Goal: Transaction & Acquisition: Obtain resource

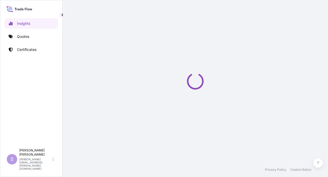
select select "2025"
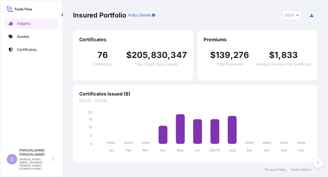
click at [69, 56] on div "Insured Portfolio Policy Details 2025 2025 2024 2023 2022 Certificates 76 Certi…" at bounding box center [195, 81] width 265 height 162
click at [16, 37] on link "Quotes" at bounding box center [31, 36] width 54 height 10
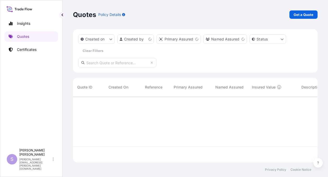
scroll to position [65, 240]
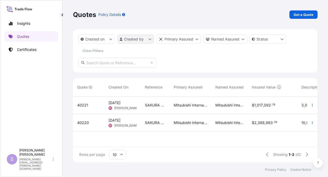
click at [140, 38] on html "Insights Quotes Certificates S Sherry Hawkins sherry.l.hawkins@mitsubishicorp.c…" at bounding box center [164, 88] width 328 height 177
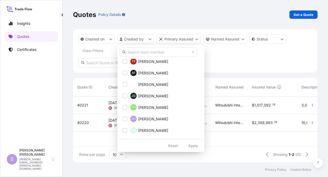
scroll to position [130, 0]
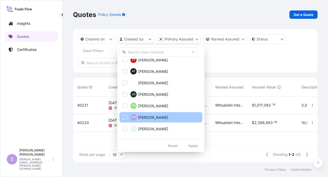
click at [127, 117] on div "Select Option" at bounding box center [125, 117] width 5 height 5
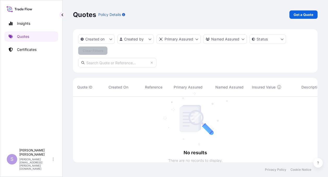
scroll to position [4, 4]
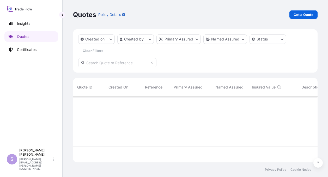
click at [94, 62] on input "text" at bounding box center [117, 62] width 78 height 9
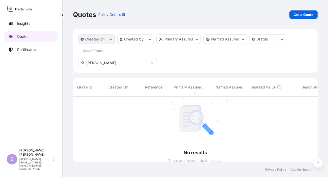
type input "[PERSON_NAME]"
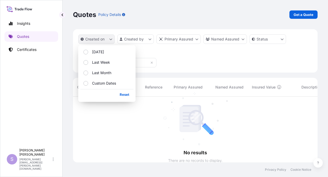
click at [110, 39] on icon "createdOn Filter options" at bounding box center [110, 39] width 3 height 3
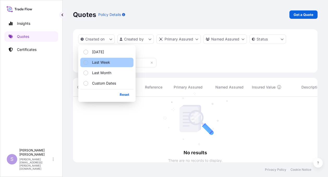
click at [87, 62] on div "Select Option" at bounding box center [85, 62] width 5 height 5
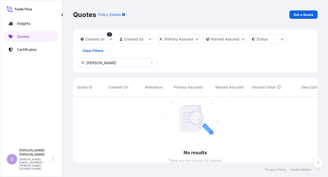
click at [138, 106] on div at bounding box center [284, 129] width 422 height 66
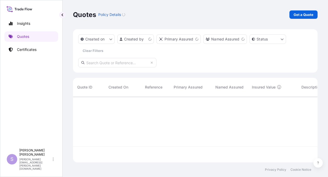
scroll to position [65, 240]
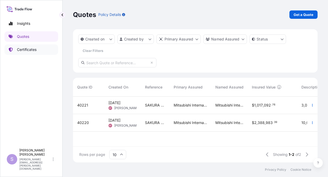
click at [21, 48] on p "Certificates" at bounding box center [27, 49] width 20 height 5
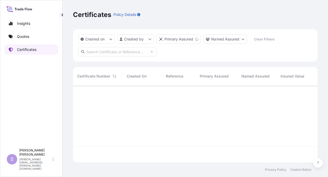
scroll to position [76, 240]
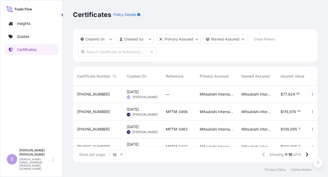
click at [83, 94] on span "[PHONE_NUMBER]" at bounding box center [93, 94] width 33 height 5
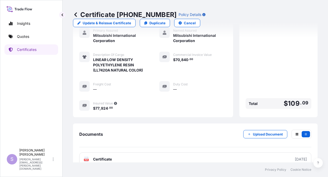
scroll to position [123, 0]
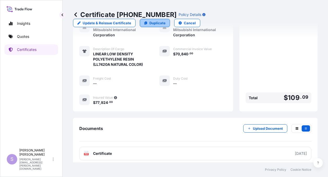
click at [166, 20] on p "Duplicate" at bounding box center [157, 22] width 16 height 5
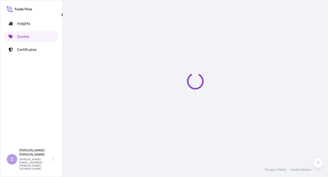
select select "Ocean Vessel"
select select "Road / [GEOGRAPHIC_DATA]"
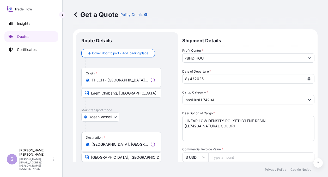
scroll to position [8, 0]
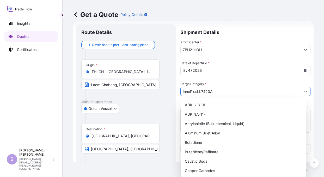
drag, startPoint x: 213, startPoint y: 90, endPoint x: 166, endPoint y: 93, distance: 47.0
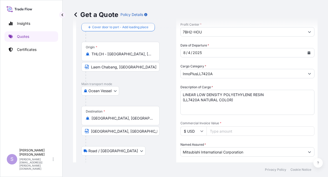
scroll to position [11, 0]
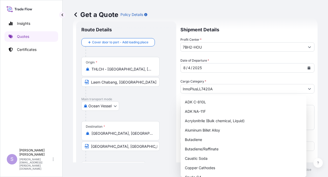
click at [168, 85] on div "Origin * THLCH - [GEOGRAPHIC_DATA], [GEOGRAPHIC_DATA] [GEOGRAPHIC_DATA], [GEOGR…" at bounding box center [126, 77] width 90 height 40
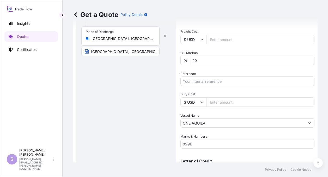
scroll to position [115, 0]
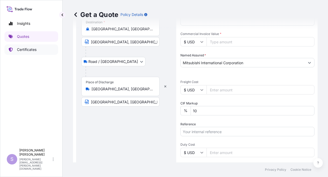
click at [22, 49] on p "Certificates" at bounding box center [27, 49] width 20 height 5
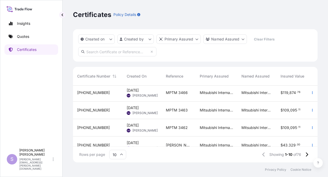
scroll to position [26, 0]
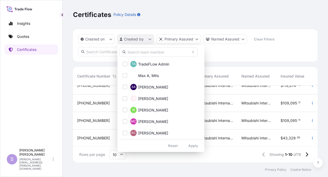
click at [141, 38] on html "Insights Quotes Certificates S [PERSON_NAME] [PERSON_NAME][EMAIL_ADDRESS][PERSO…" at bounding box center [164, 88] width 328 height 177
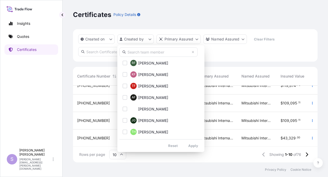
scroll to position [130, 0]
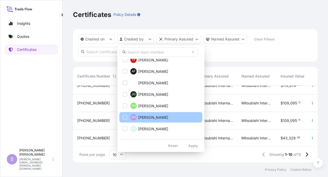
click at [125, 118] on div "Select Option" at bounding box center [125, 117] width 5 height 5
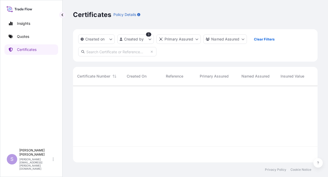
scroll to position [0, 0]
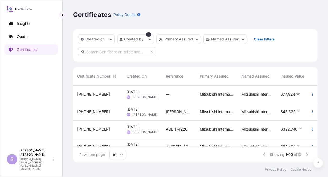
click at [140, 112] on span "[DATE] SH [PERSON_NAME]" at bounding box center [142, 112] width 31 height 10
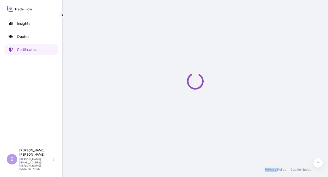
click at [140, 112] on div "Loading" at bounding box center [195, 81] width 245 height 162
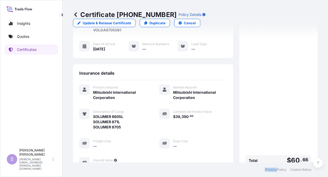
scroll to position [128, 0]
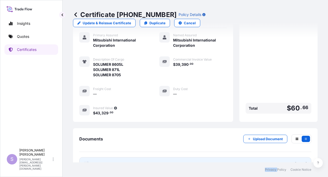
click at [98, 161] on span "Certificate" at bounding box center [102, 163] width 19 height 5
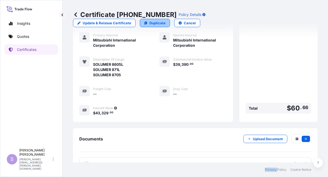
click at [166, 20] on p "Duplicate" at bounding box center [157, 22] width 16 height 5
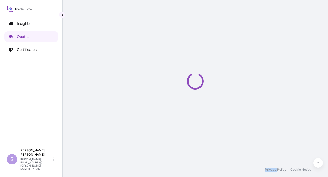
select select "Ocean Vessel"
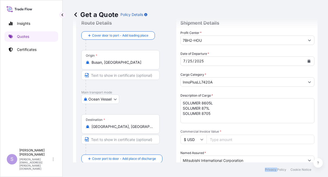
scroll to position [11, 0]
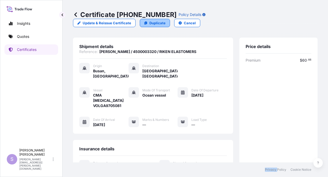
click at [166, 20] on p "Duplicate" at bounding box center [157, 22] width 16 height 5
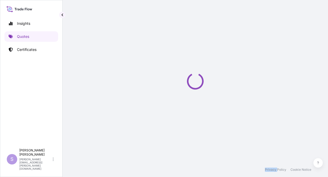
select select "Ocean Vessel"
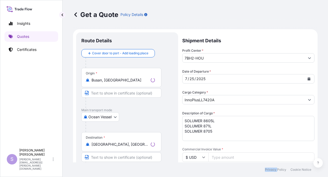
scroll to position [8, 0]
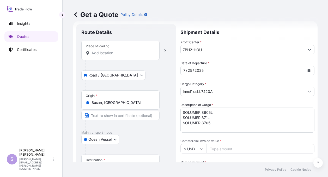
click at [85, 45] on div "Place of loading" at bounding box center [120, 50] width 78 height 19
click at [92, 50] on input "Place of loading" at bounding box center [123, 52] width 62 height 5
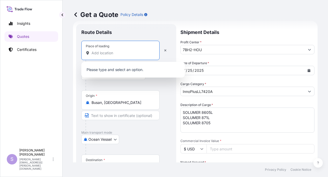
click at [92, 53] on input "Place of loading" at bounding box center [123, 52] width 62 height 5
click at [91, 52] on div at bounding box center [120, 52] width 69 height 5
click at [92, 52] on input "Place of loading" at bounding box center [123, 52] width 62 height 5
click at [90, 52] on div at bounding box center [120, 52] width 69 height 5
click at [92, 52] on input "Place of loading" at bounding box center [123, 52] width 62 height 5
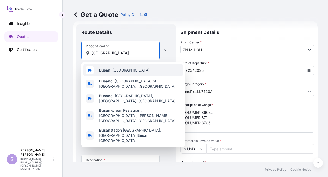
click at [112, 70] on span "Busan , [GEOGRAPHIC_DATA]" at bounding box center [124, 70] width 51 height 5
type input "Busan, [GEOGRAPHIC_DATA]"
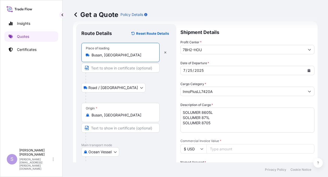
drag, startPoint x: 127, startPoint y: 56, endPoint x: 65, endPoint y: 50, distance: 61.9
click at [65, 50] on div "Get a Quote Policy Details Route Details Reset Route Details Place of loading […" at bounding box center [195, 81] width 265 height 162
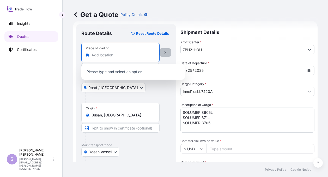
type input "Busan, [GEOGRAPHIC_DATA]"
click at [165, 52] on icon "button" at bounding box center [165, 52] width 2 height 2
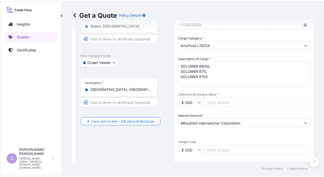
scroll to position [0, 0]
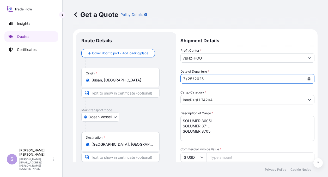
drag, startPoint x: 192, startPoint y: 78, endPoint x: 157, endPoint y: 80, distance: 35.2
drag, startPoint x: 192, startPoint y: 79, endPoint x: 173, endPoint y: 83, distance: 19.6
click at [192, 78] on div "25" at bounding box center [189, 79] width 5 height 6
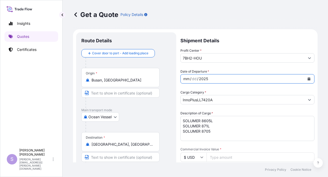
click at [186, 80] on div "mm" at bounding box center [186, 79] width 7 height 6
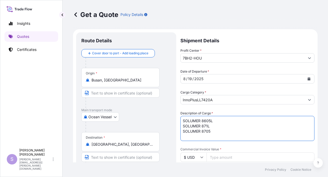
drag, startPoint x: 183, startPoint y: 126, endPoint x: 213, endPoint y: 130, distance: 29.9
click at [213, 130] on textarea "SOLUMER 8605L SOLUMER 871L SOLUMER 8705" at bounding box center [247, 128] width 134 height 25
type textarea "SOLUMER 8605L"
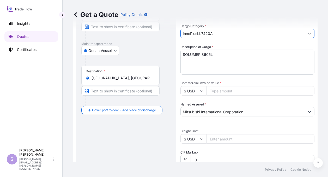
scroll to position [58, 0]
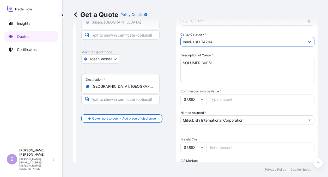
click at [308, 42] on icon "Show suggestions" at bounding box center [309, 41] width 3 height 3
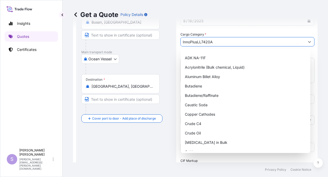
scroll to position [0, 0]
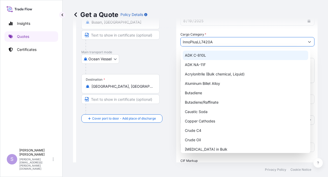
drag, startPoint x: 220, startPoint y: 42, endPoint x: 165, endPoint y: 41, distance: 54.2
click at [165, 41] on form "Route Details Cover door to port - Add loading place Place of loading Road / [G…" at bounding box center [195, 134] width 245 height 327
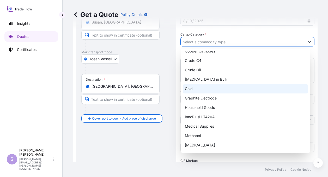
scroll to position [78, 0]
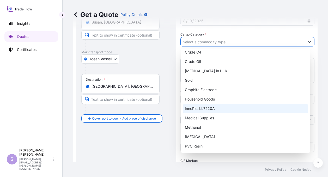
click at [204, 110] on div "InnoPlusLL7420A" at bounding box center [245, 108] width 125 height 9
type input "InnoPlusLL7420A"
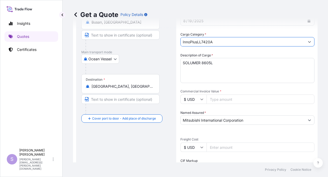
click at [308, 43] on icon "Show suggestions" at bounding box center [309, 41] width 3 height 3
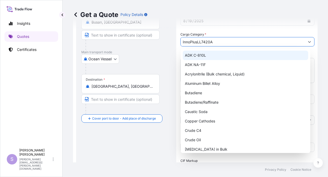
drag, startPoint x: 214, startPoint y: 41, endPoint x: 157, endPoint y: 44, distance: 56.7
click at [157, 44] on form "Route Details Cover door to port - Add loading place Place of loading Road / [G…" at bounding box center [195, 134] width 245 height 327
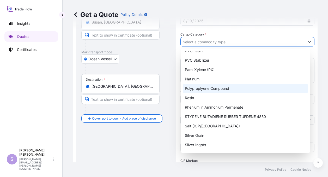
scroll to position [181, 0]
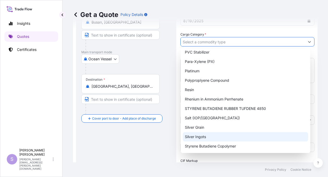
click at [170, 140] on div "Route Details Cover door to port - Add loading place Place of loading Road / [G…" at bounding box center [126, 135] width 90 height 310
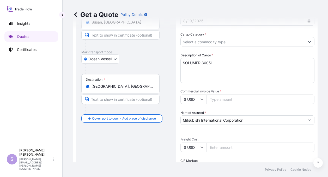
click at [216, 100] on input "Commercial Invoice Value *" at bounding box center [261, 98] width 108 height 9
type input "39390.00"
click at [240, 131] on div "Profit Center * 7BH2-HOU Date of Departure * [DATE] Cargo Category * Descriptio…" at bounding box center [247, 123] width 134 height 266
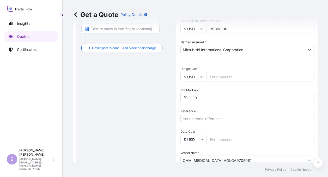
scroll to position [136, 0]
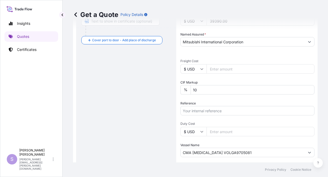
click at [195, 112] on input "Reference" at bounding box center [247, 110] width 134 height 9
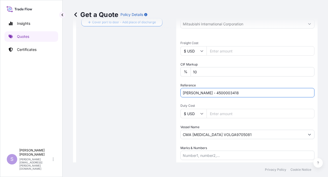
scroll to position [162, 0]
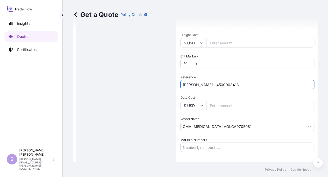
type input "[PERSON_NAME] - 4500003418"
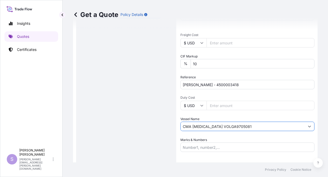
drag, startPoint x: 229, startPoint y: 126, endPoint x: 154, endPoint y: 131, distance: 75.3
click at [154, 131] on form "Route Details Cover door to port - Add loading place Place of loading Road / [G…" at bounding box center [195, 30] width 245 height 327
paste input "MAERSK [PERSON_NAME] 532E"
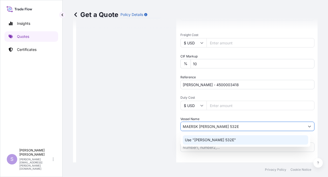
click at [208, 141] on p "Use "[PERSON_NAME] 532E"" at bounding box center [210, 139] width 51 height 5
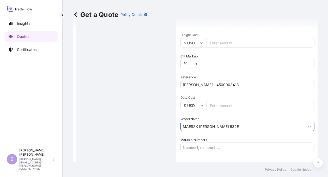
drag, startPoint x: 229, startPoint y: 124, endPoint x: 217, endPoint y: 126, distance: 12.3
click at [217, 126] on input "MAERSK [PERSON_NAME] 532E" at bounding box center [243, 126] width 124 height 9
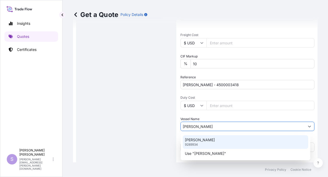
click at [196, 140] on p "[PERSON_NAME]" at bounding box center [200, 139] width 30 height 5
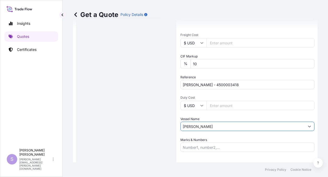
type input "[PERSON_NAME]"
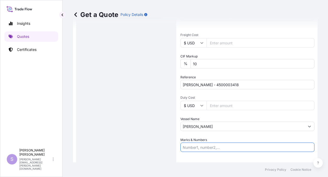
click at [192, 148] on input "Marks & Numbers" at bounding box center [247, 146] width 134 height 9
paste input "532E"
type input "532E"
click at [166, 145] on div "Route Details Cover door to port - Add loading place Place of loading Road / [G…" at bounding box center [126, 30] width 90 height 310
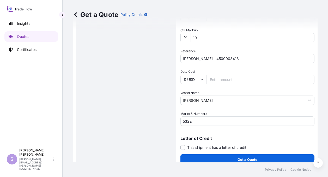
scroll to position [193, 0]
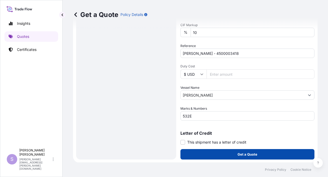
click at [238, 152] on p "Get a Quote" at bounding box center [248, 153] width 20 height 5
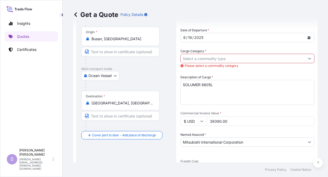
scroll to position [37, 0]
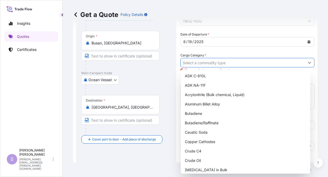
click at [308, 62] on icon "Show suggestions" at bounding box center [309, 62] width 3 height 3
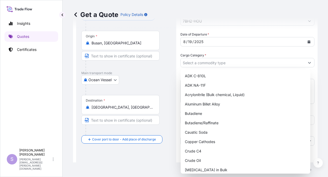
click at [177, 145] on form "Route Details Cover door to port - Add loading place Place of loading Road / [G…" at bounding box center [195, 155] width 245 height 327
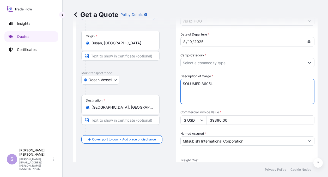
drag, startPoint x: 215, startPoint y: 84, endPoint x: 181, endPoint y: 85, distance: 34.4
click at [181, 85] on textarea "SOLUMER 8605L SOLUMER 871L SOLUMER 8705" at bounding box center [247, 91] width 134 height 25
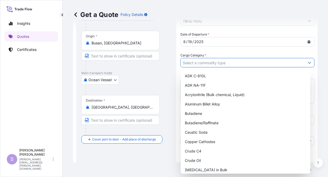
click at [204, 62] on input "Cargo Category *" at bounding box center [243, 62] width 124 height 9
paste input "SOLUMER 8605L"
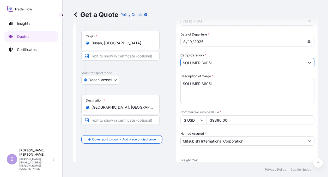
type input "SOLUMER 8605L"
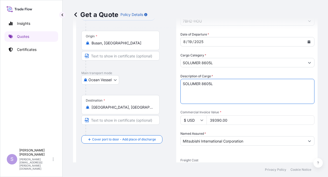
click at [215, 84] on textarea "SOLUMER 8605L SOLUMER 871L SOLUMER 8705" at bounding box center [247, 91] width 134 height 25
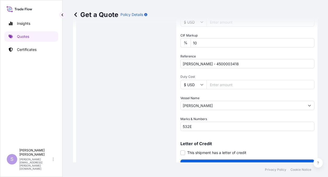
scroll to position [193, 0]
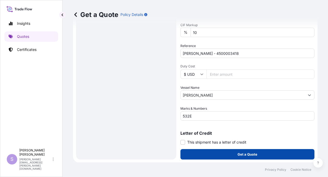
type textarea "SOLUMER 8605L 19.50 MT"
click at [241, 152] on p "Get a Quote" at bounding box center [248, 153] width 20 height 5
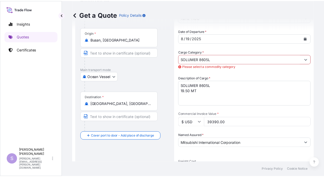
scroll to position [11, 0]
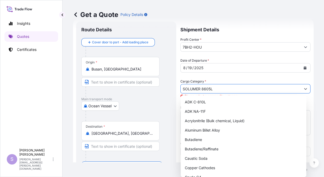
click at [304, 90] on button "Show suggestions" at bounding box center [305, 88] width 9 height 9
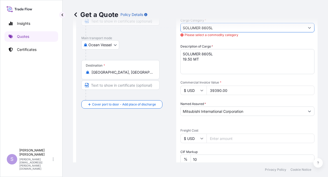
scroll to position [71, 0]
click at [304, 29] on div "Get a Quote Policy Details" at bounding box center [195, 14] width 245 height 29
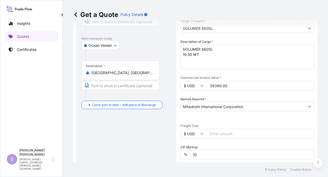
click at [306, 31] on button "Show suggestions" at bounding box center [309, 27] width 9 height 9
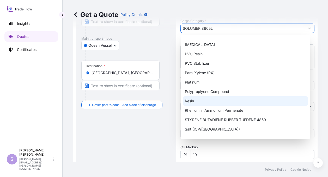
scroll to position [181, 0]
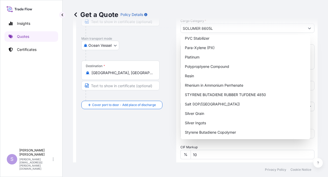
click at [309, 16] on div "Get a Quote Policy Details" at bounding box center [195, 14] width 245 height 8
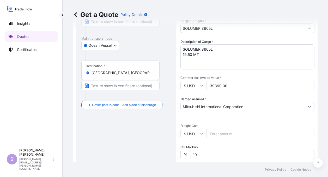
click at [169, 54] on div at bounding box center [129, 55] width 86 height 10
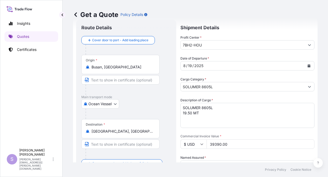
scroll to position [0, 0]
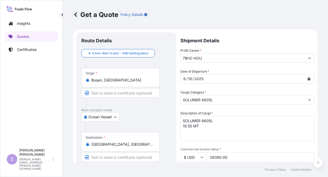
click at [76, 14] on icon at bounding box center [75, 14] width 3 height 4
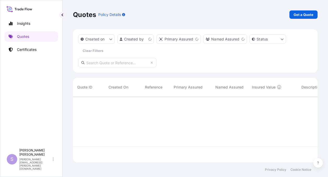
scroll to position [65, 240]
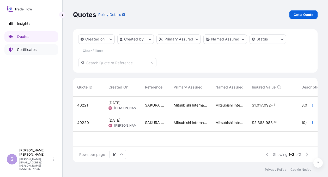
click at [25, 49] on p "Certificates" at bounding box center [27, 49] width 20 height 5
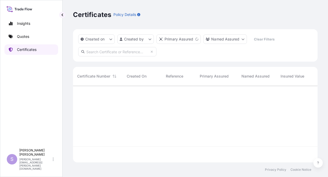
scroll to position [76, 240]
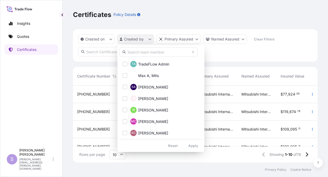
click at [150, 40] on html "Insights Quotes Certificates S [PERSON_NAME] [PERSON_NAME][EMAIL_ADDRESS][PERSO…" at bounding box center [164, 88] width 328 height 177
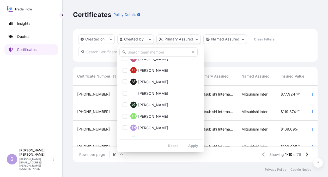
scroll to position [130, 0]
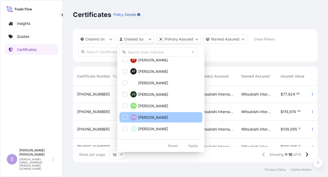
click at [125, 116] on div "Select Option" at bounding box center [125, 117] width 5 height 5
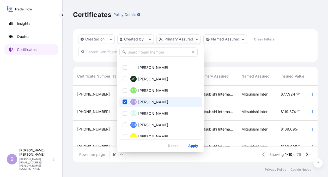
scroll to position [156, 0]
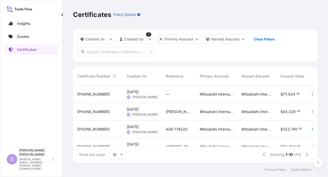
click at [135, 109] on span "[DATE]" at bounding box center [133, 109] width 12 height 5
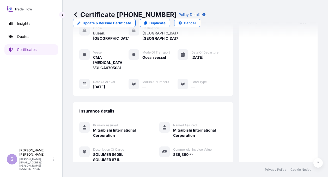
scroll to position [26, 0]
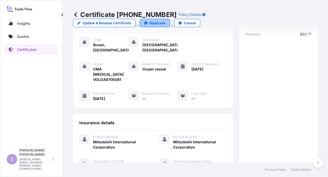
click at [166, 20] on p "Duplicate" at bounding box center [157, 22] width 16 height 5
select select "Ocean Vessel"
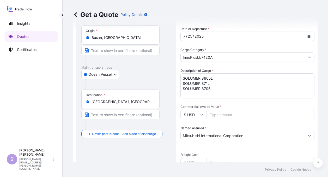
scroll to position [34, 0]
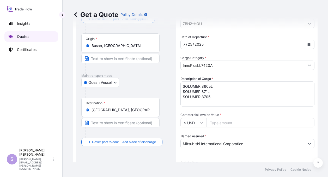
click at [25, 37] on p "Quotes" at bounding box center [23, 36] width 12 height 5
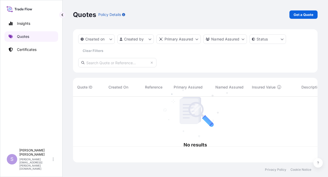
scroll to position [65, 240]
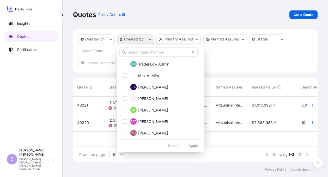
click at [149, 40] on html "Insights Quotes Certificates S [PERSON_NAME] [PERSON_NAME][EMAIL_ADDRESS][PERSO…" at bounding box center [164, 88] width 328 height 177
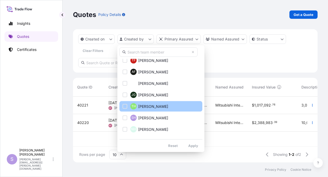
scroll to position [130, 0]
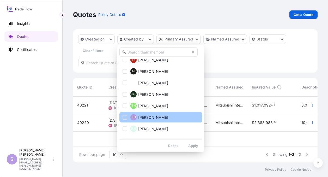
click at [125, 117] on div "Select Option" at bounding box center [125, 117] width 5 height 5
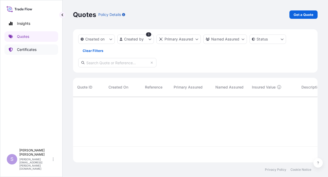
click at [22, 49] on p "Certificates" at bounding box center [27, 49] width 20 height 5
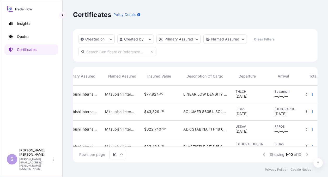
scroll to position [0, 133]
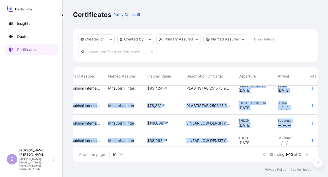
click at [238, 140] on div "31533-76-1 [DATE] SH [PERSON_NAME] — Mitsubishi International Corporation Mitsu…" at bounding box center [138, 114] width 396 height 175
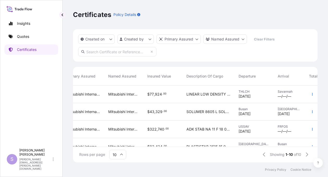
click at [213, 113] on span "SOLUMER 8605 L SOLUMER 871 L SOLUMER 8705" at bounding box center [208, 111] width 44 height 5
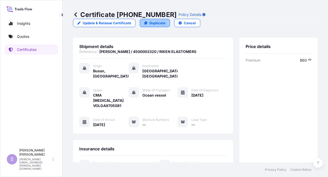
click at [166, 20] on p "Duplicate" at bounding box center [157, 22] width 16 height 5
select select "Ocean Vessel"
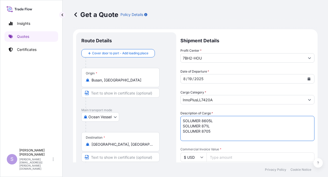
drag, startPoint x: 214, startPoint y: 131, endPoint x: 178, endPoint y: 126, distance: 36.2
type textarea "SOLUMER 8605L 19.50 MT"
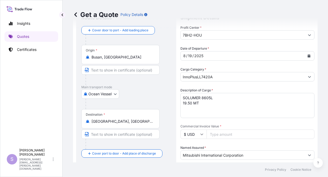
scroll to position [52, 0]
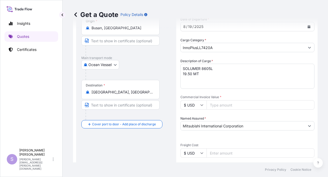
click at [215, 105] on input "Commercial Invoice Value *" at bounding box center [261, 104] width 108 height 9
drag, startPoint x: 237, startPoint y: 107, endPoint x: 165, endPoint y: 101, distance: 72.0
click at [165, 101] on form "Route Details Cover door to port - Add loading place Place of loading Road / [G…" at bounding box center [195, 140] width 245 height 327
type input "39390.00"
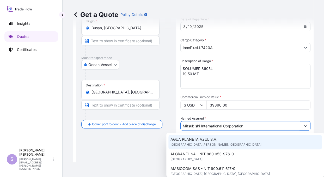
click at [144, 148] on div "Route Details Cover door to port - Add loading place Place of loading Road / [G…" at bounding box center [126, 140] width 90 height 310
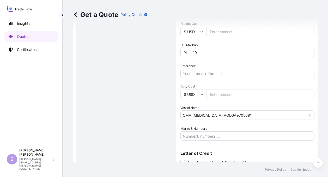
scroll to position [179, 0]
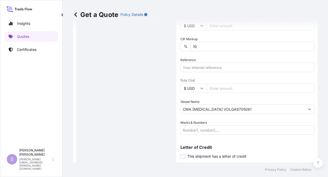
click at [201, 66] on input "Reference" at bounding box center [247, 67] width 134 height 9
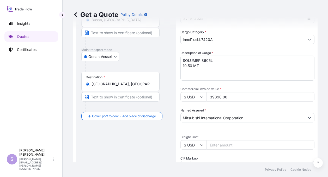
scroll to position [49, 0]
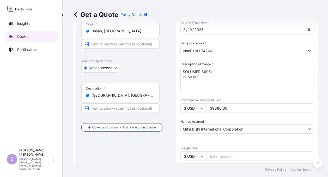
type input "[PERSON_NAME] / 450003418"
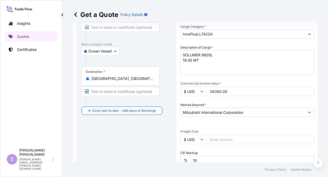
scroll to position [67, 0]
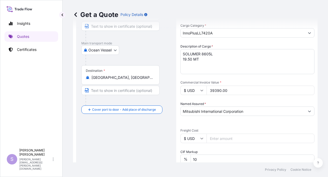
click at [183, 53] on textarea "SOLUMER 8605L SOLUMER 871L SOLUMER 8705" at bounding box center [247, 61] width 134 height 25
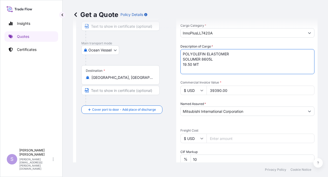
click at [186, 64] on textarea "SOLUMER 8605L SOLUMER 871L SOLUMER 8705" at bounding box center [247, 61] width 134 height 25
click at [212, 62] on textarea "SOLUMER 8605L SOLUMER 871L SOLUMER 8705" at bounding box center [247, 61] width 134 height 25
click at [233, 59] on textarea "SOLUMER 8605L SOLUMER 871L SOLUMER 8705" at bounding box center [247, 61] width 134 height 25
click at [190, 70] on textarea "SOLUMER 8605L SOLUMER 871L SOLUMER 8705" at bounding box center [247, 61] width 134 height 25
type textarea "POLYOLEFIN ELASTOMER SOLUMER 8605L - 19,500 KG"
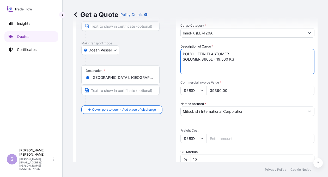
click at [250, 79] on div "Profit Center * 7BH2-HOU Date of Departure * [DATE] Cargo Category * InnoPlusLL…" at bounding box center [247, 114] width 134 height 266
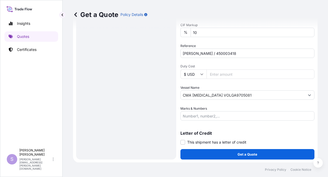
scroll to position [193, 0]
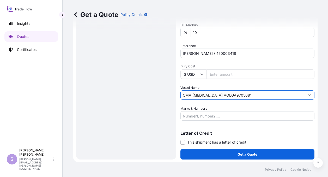
click at [229, 96] on input "CMA [MEDICAL_DATA] VOLGA9705081" at bounding box center [243, 94] width 124 height 9
drag, startPoint x: 219, startPoint y: 95, endPoint x: 167, endPoint y: 96, distance: 51.4
paste input "MAERSK [PERSON_NAME] 532E"
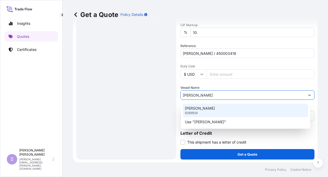
click at [193, 109] on p "[PERSON_NAME]" at bounding box center [200, 108] width 30 height 5
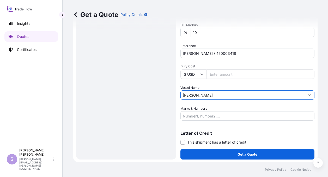
type input "[PERSON_NAME]"
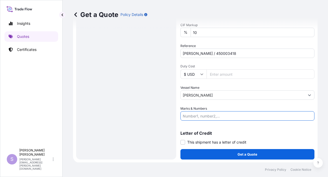
click at [190, 115] on input "Marks & Numbers" at bounding box center [247, 115] width 134 height 9
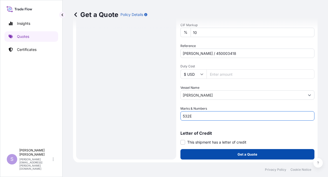
type input "532E"
click at [241, 153] on p "Get a Quote" at bounding box center [248, 153] width 20 height 5
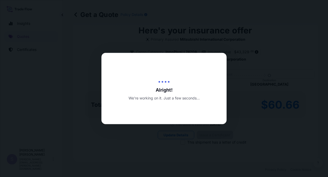
type input "[DATE]"
select select "Ocean Vessel"
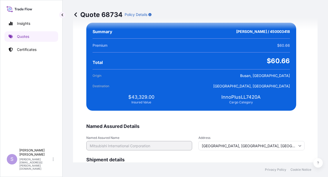
scroll to position [1116, 0]
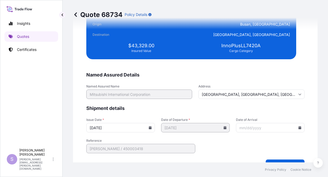
click at [236, 128] on input "Date of Arrival" at bounding box center [270, 127] width 69 height 9
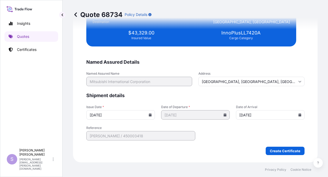
scroll to position [1128, 0]
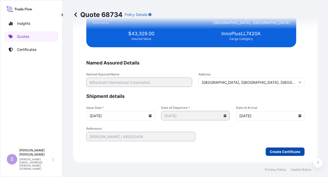
type input "[DATE]"
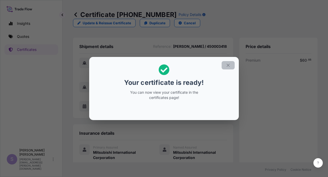
click at [227, 65] on icon "button" at bounding box center [228, 65] width 5 height 5
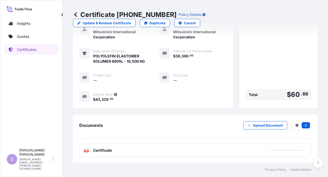
scroll to position [123, 0]
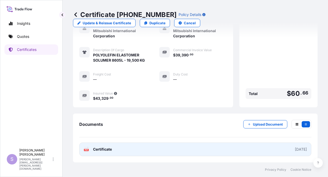
click at [104, 150] on span "Certificate" at bounding box center [102, 149] width 19 height 5
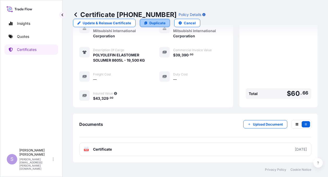
click at [166, 20] on p "Duplicate" at bounding box center [157, 22] width 16 height 5
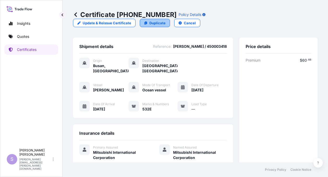
select select "Ocean Vessel"
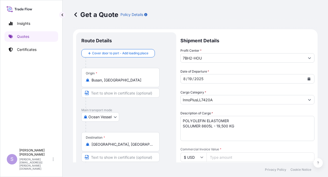
scroll to position [26, 0]
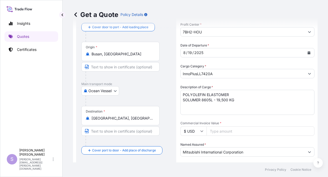
click at [204, 99] on textarea "POLYOLEFIN ELASTOMER SOLUMER 8605L - 19,500 KG" at bounding box center [247, 102] width 134 height 25
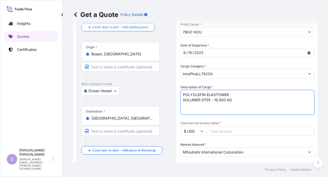
type textarea "POLYOLEFIN ELASTOMER SOLUMER 8705 - 19,500 KG"
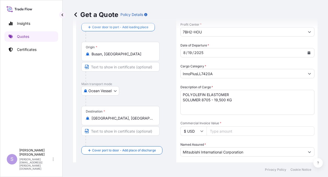
click at [251, 120] on div "Profit Center * 7BH2-HOU Date of Departure * [DATE] Cargo Category * InnoPlusLL…" at bounding box center [247, 155] width 134 height 266
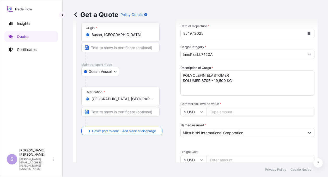
scroll to position [52, 0]
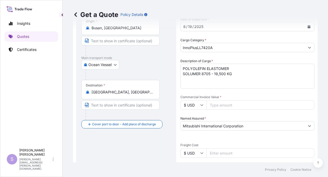
click at [226, 104] on input "Commercial Invoice Value *" at bounding box center [261, 104] width 108 height 9
type input "39390.00"
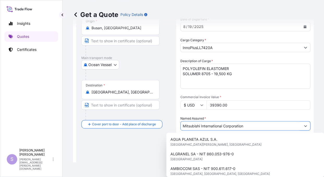
click at [151, 147] on div "Route Details Cover door to port - Add loading place Place of loading Road / [G…" at bounding box center [126, 140] width 90 height 310
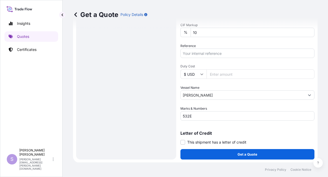
scroll to position [167, 0]
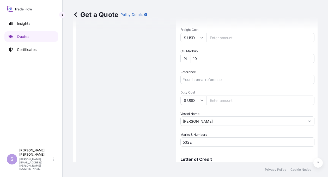
click at [199, 78] on input "Reference" at bounding box center [247, 79] width 134 height 9
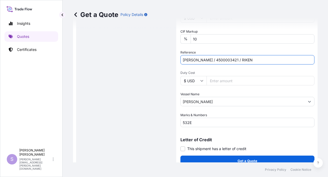
scroll to position [193, 0]
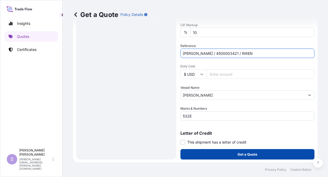
type input "[PERSON_NAME] / 4500003421 / RIKEN"
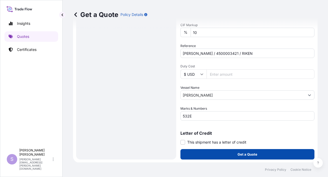
click at [239, 153] on p "Get a Quote" at bounding box center [248, 153] width 20 height 5
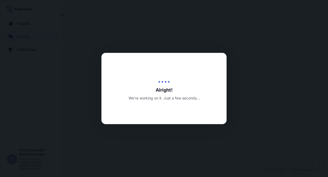
select select "Ocean Vessel"
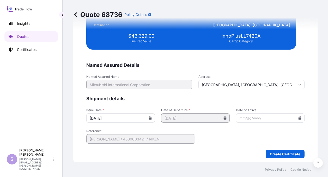
scroll to position [1128, 0]
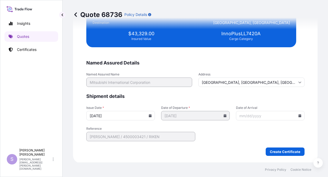
click at [236, 115] on input "Date of Arrival" at bounding box center [270, 115] width 69 height 9
type input "[DATE]"
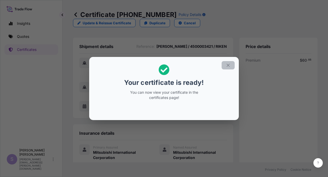
click at [227, 65] on icon "button" at bounding box center [228, 65] width 5 height 5
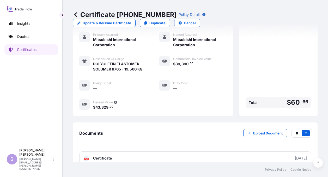
scroll to position [117, 0]
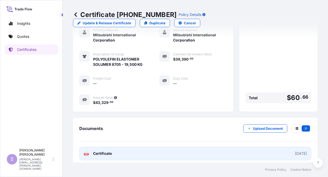
click at [102, 151] on span "Certificate" at bounding box center [102, 153] width 19 height 5
